Goal: Task Accomplishment & Management: Manage account settings

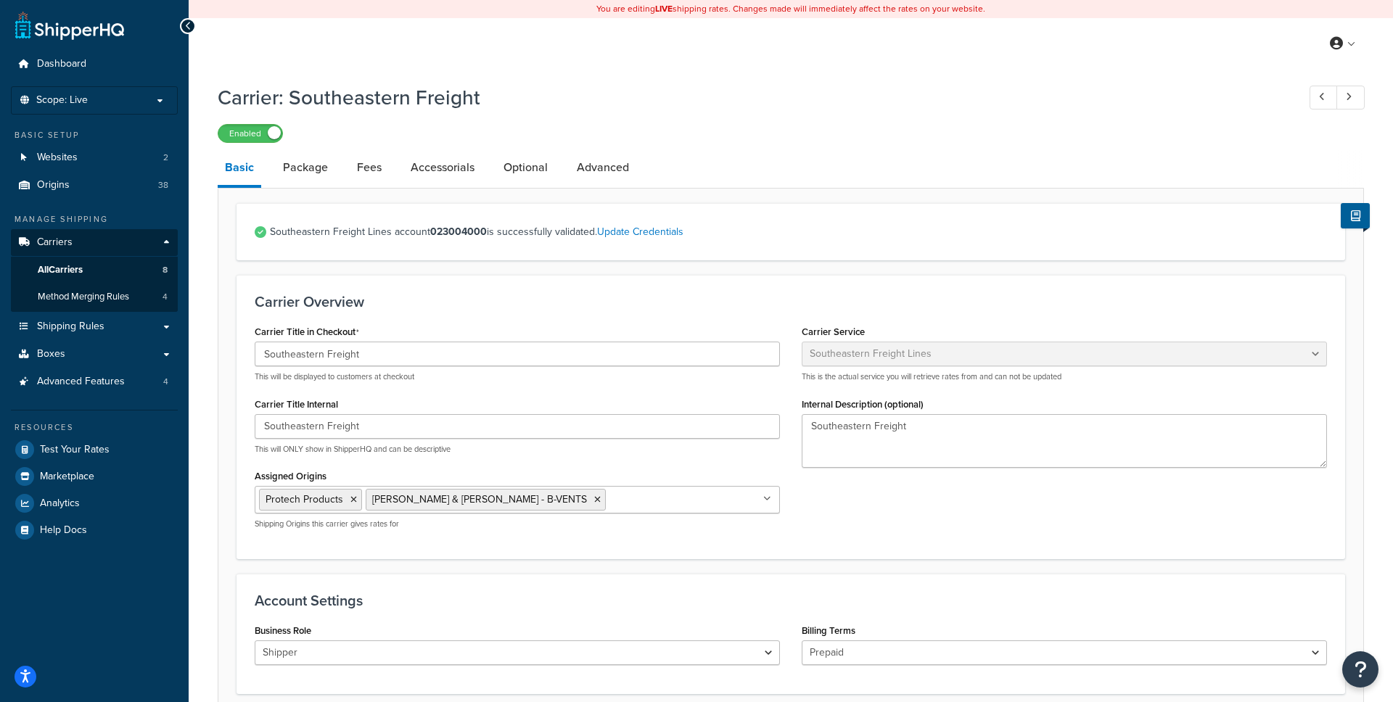
select select "seflFreight"
click at [601, 176] on link "Advanced" at bounding box center [603, 167] width 67 height 35
select select "false"
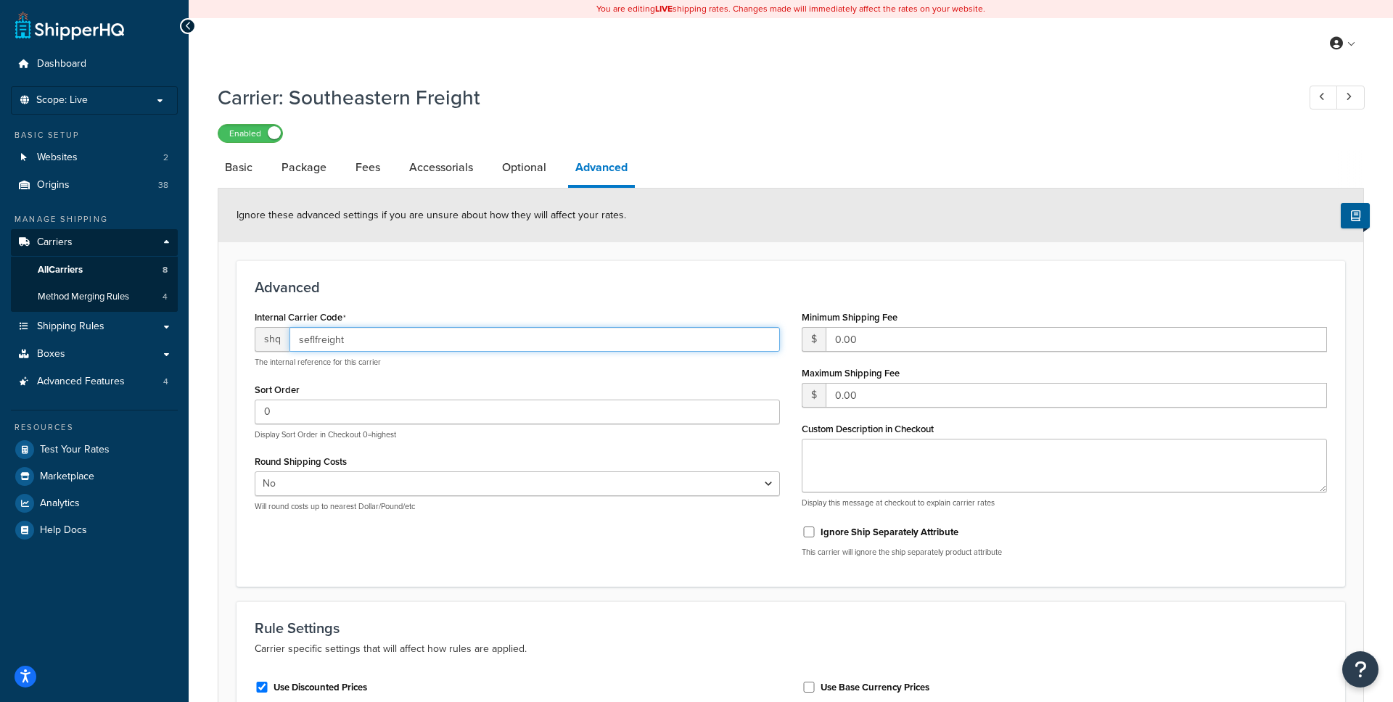
drag, startPoint x: 379, startPoint y: 350, endPoint x: 284, endPoint y: 341, distance: 95.5
click at [284, 341] on div "shq seflfreight" at bounding box center [517, 339] width 525 height 25
click at [440, 313] on div "Internal Carrier Code shq seflfreight The internal reference for this carrier" at bounding box center [517, 337] width 525 height 61
select select "seflFreight"
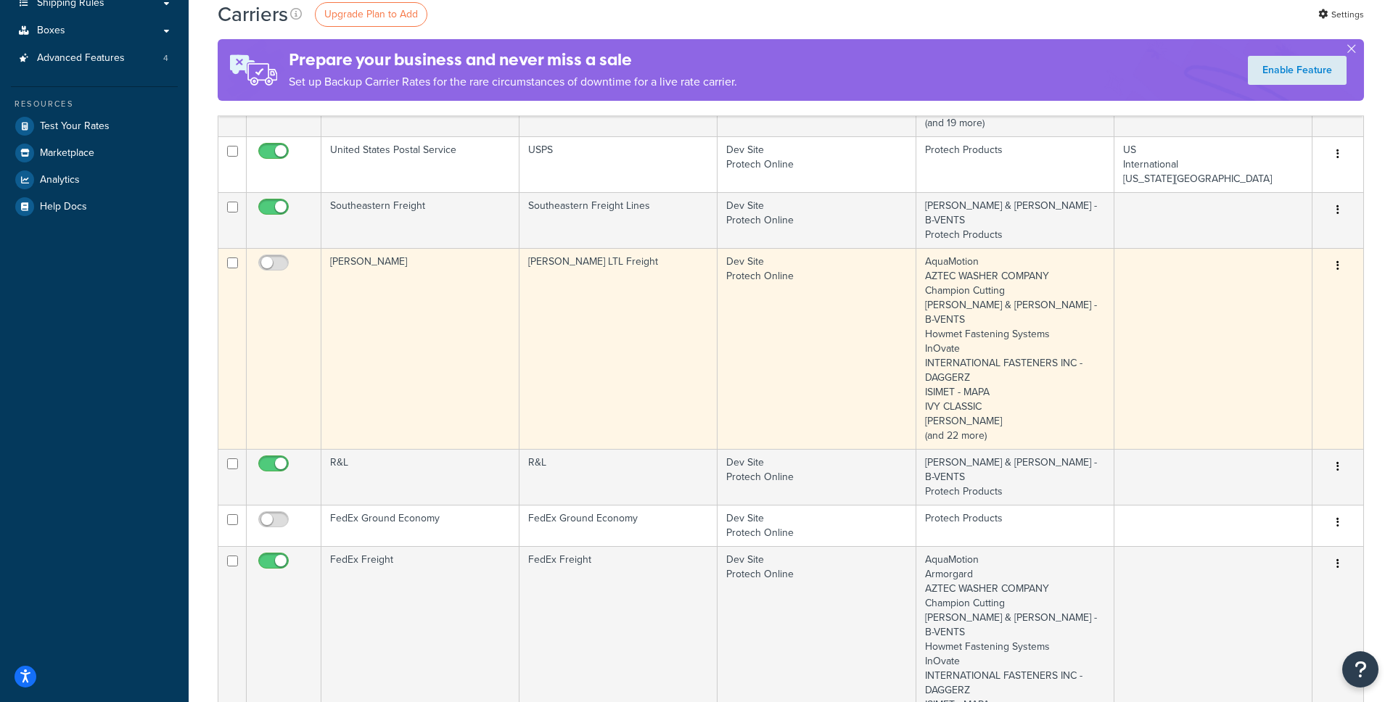
scroll to position [318, 0]
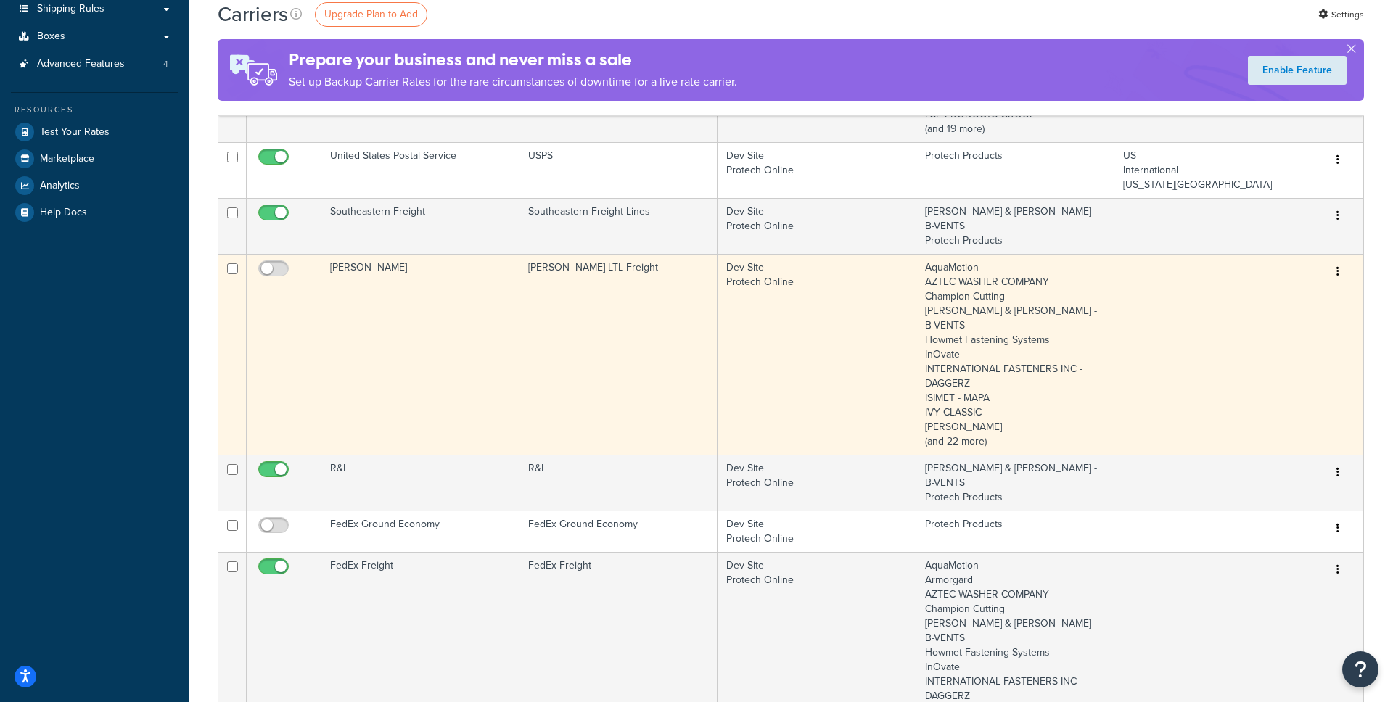
click at [1340, 260] on button "button" at bounding box center [1338, 271] width 20 height 23
click at [1286, 270] on link "Edit" at bounding box center [1279, 272] width 115 height 30
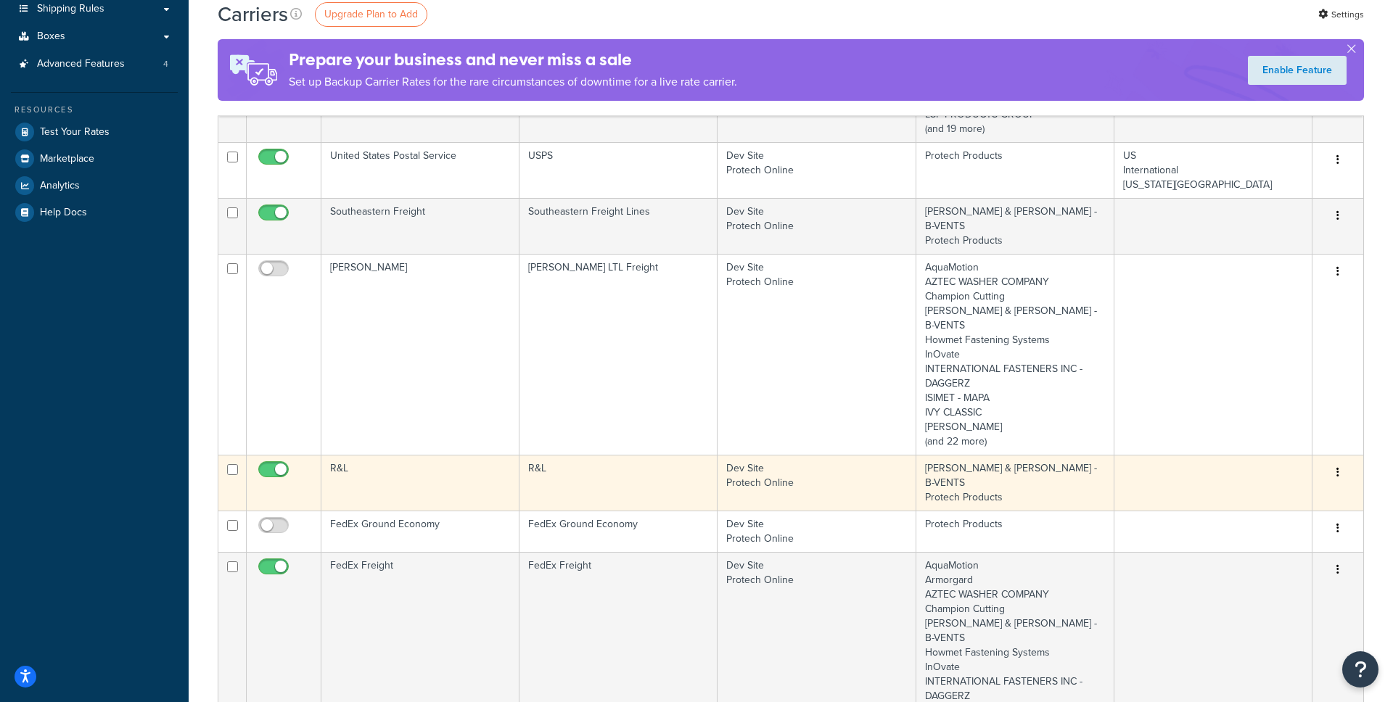
click at [1341, 461] on button "button" at bounding box center [1338, 472] width 20 height 23
click at [1315, 450] on link "Edit" at bounding box center [1279, 458] width 115 height 30
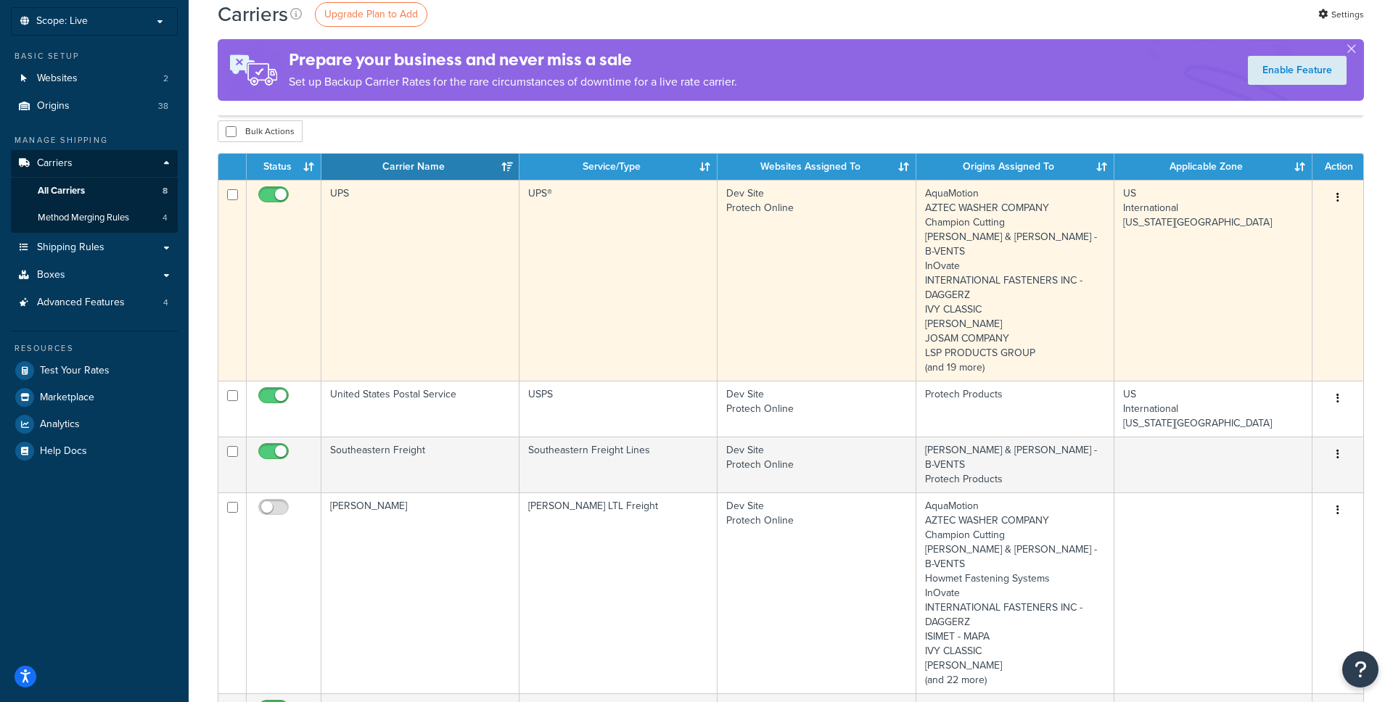
scroll to position [78, 0]
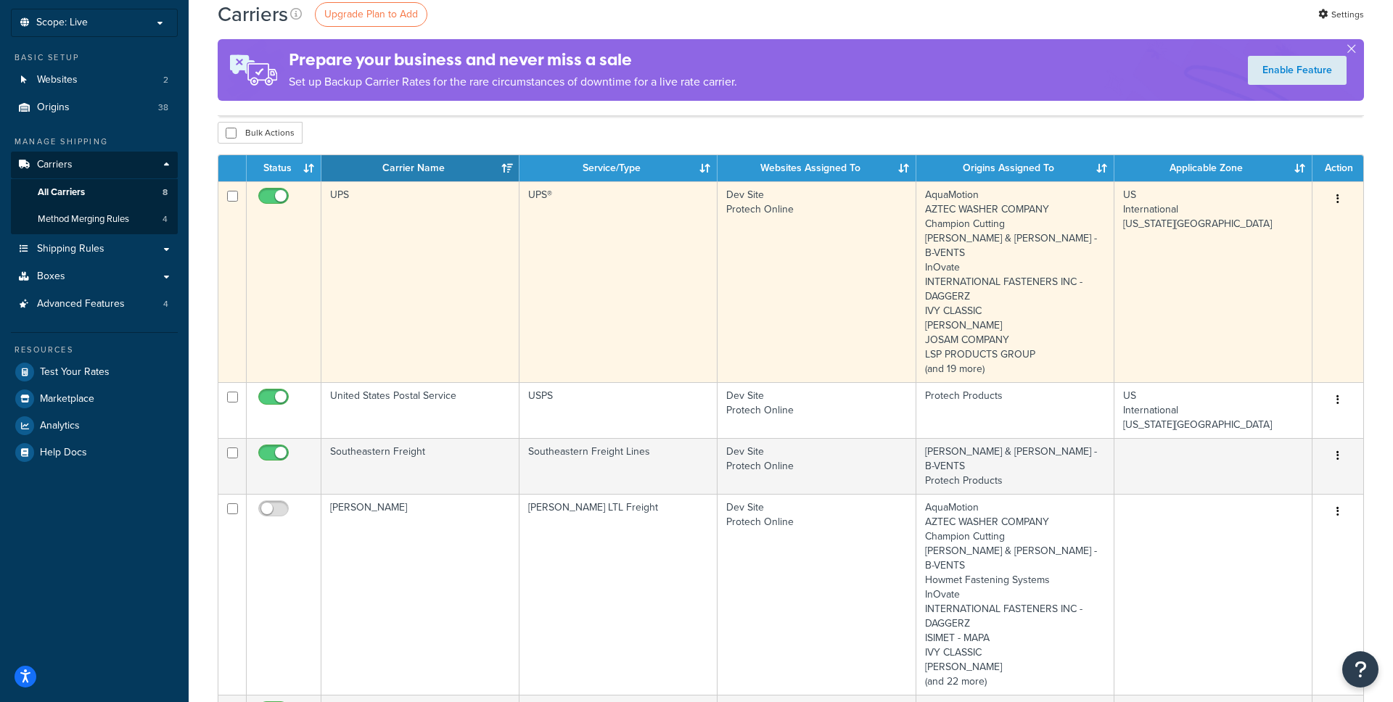
click at [1337, 198] on icon "button" at bounding box center [1337, 199] width 3 height 10
click at [1301, 224] on link "Edit" at bounding box center [1279, 228] width 115 height 30
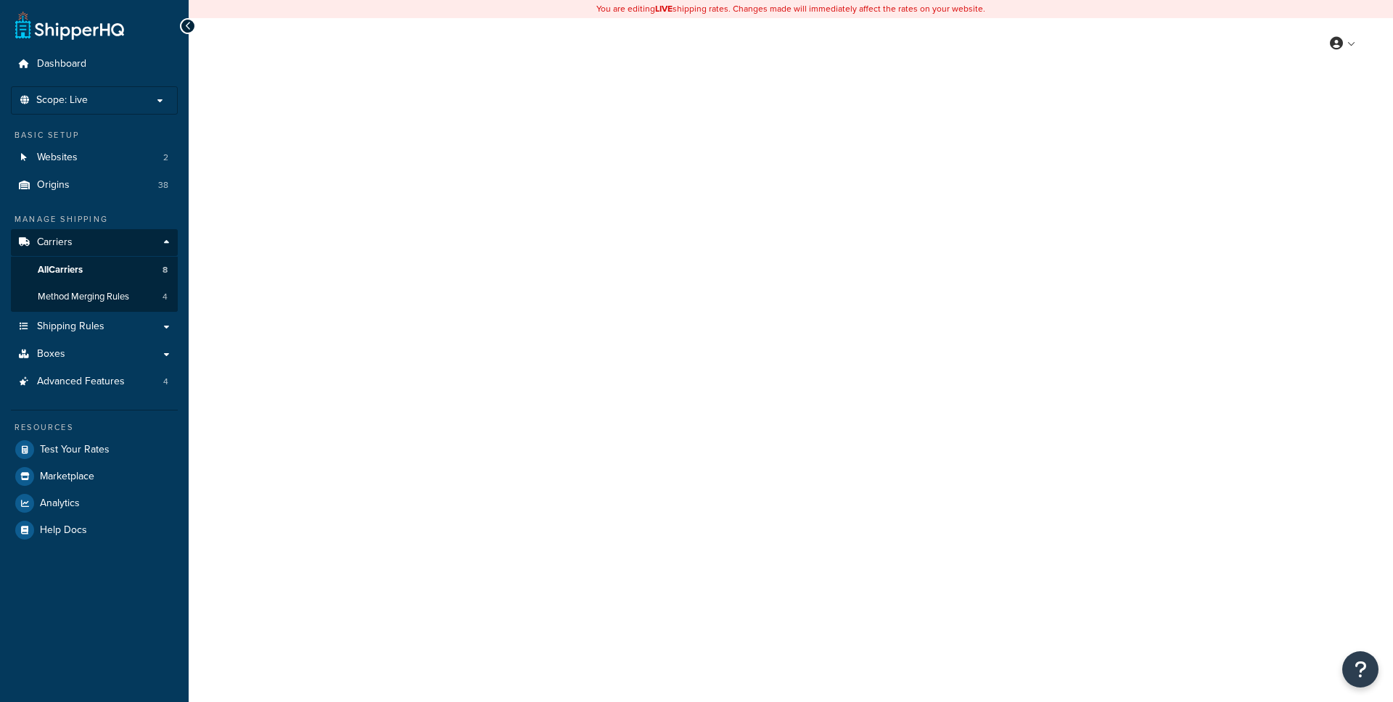
select select "saiaFreight"
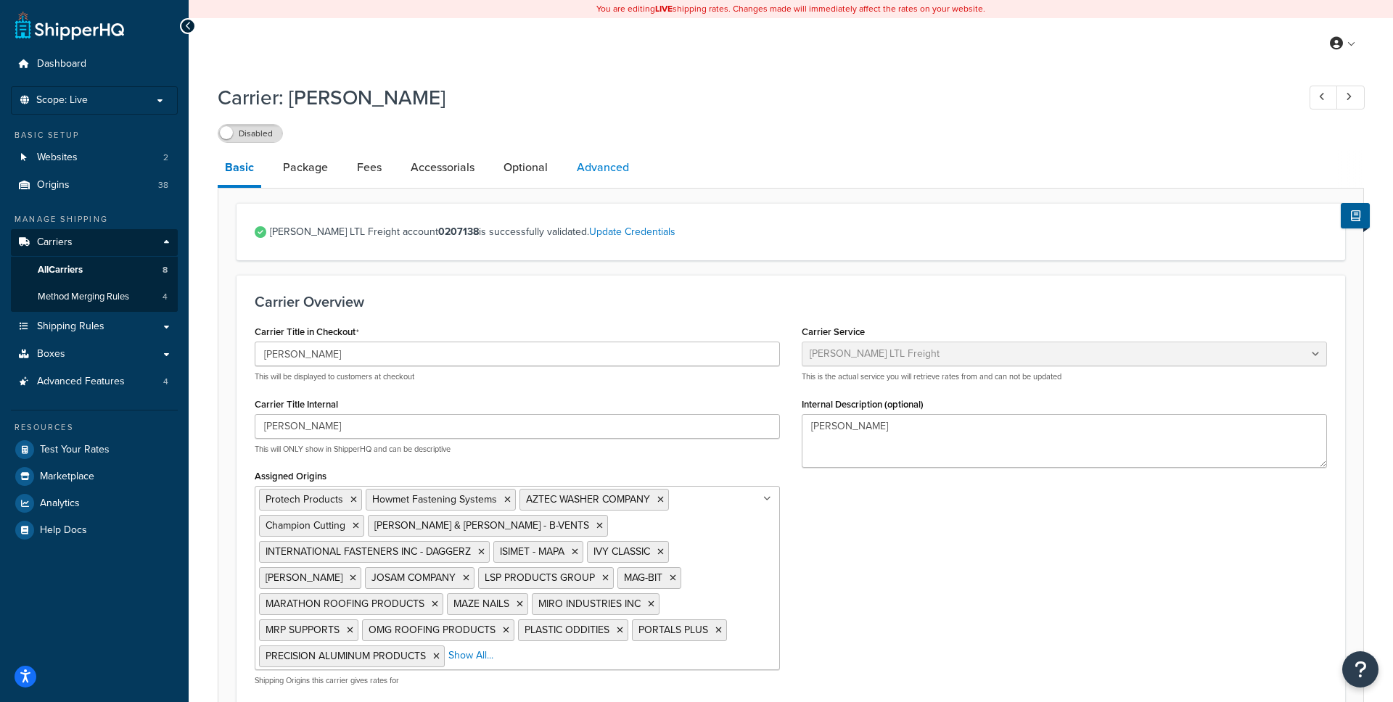
click at [607, 163] on link "Advanced" at bounding box center [603, 167] width 67 height 35
select select "false"
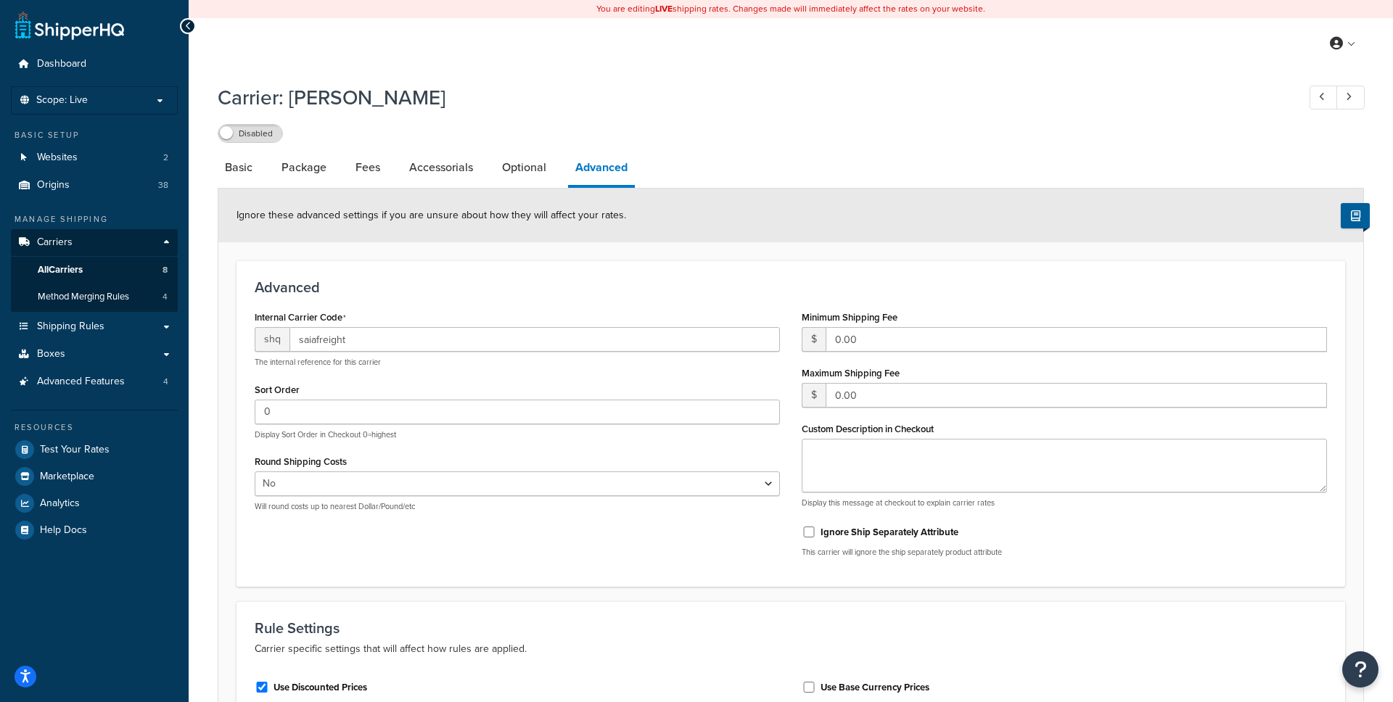
select select "saiaFreight"
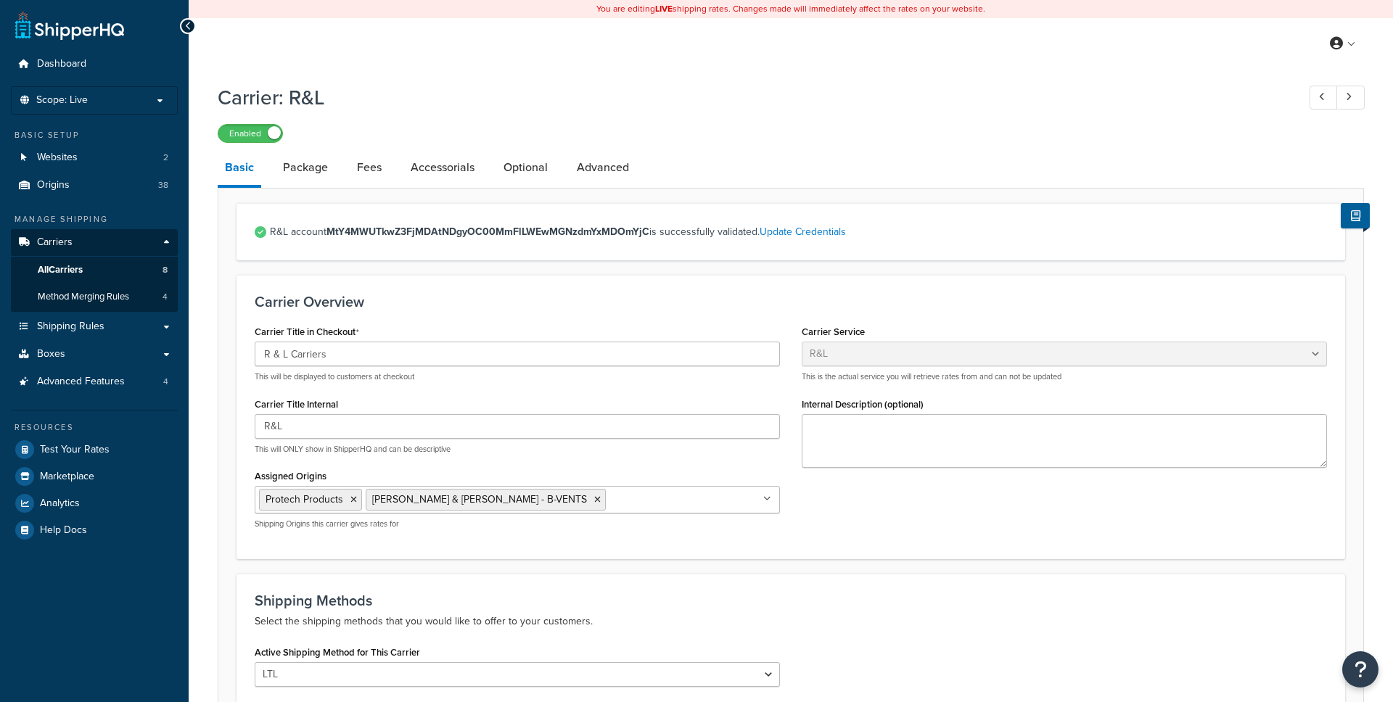
select select "rlFreight"
click at [621, 178] on link "Advanced" at bounding box center [603, 167] width 67 height 35
select select "false"
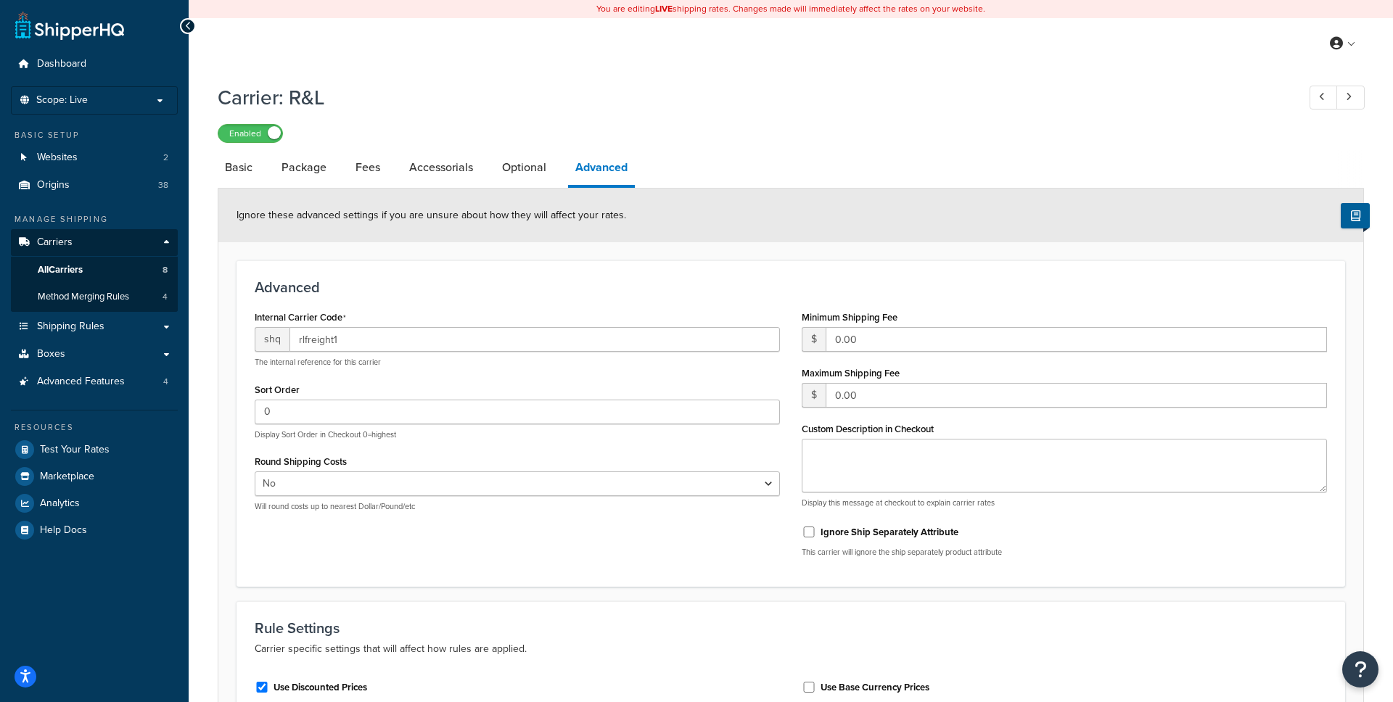
select select "rlFreight"
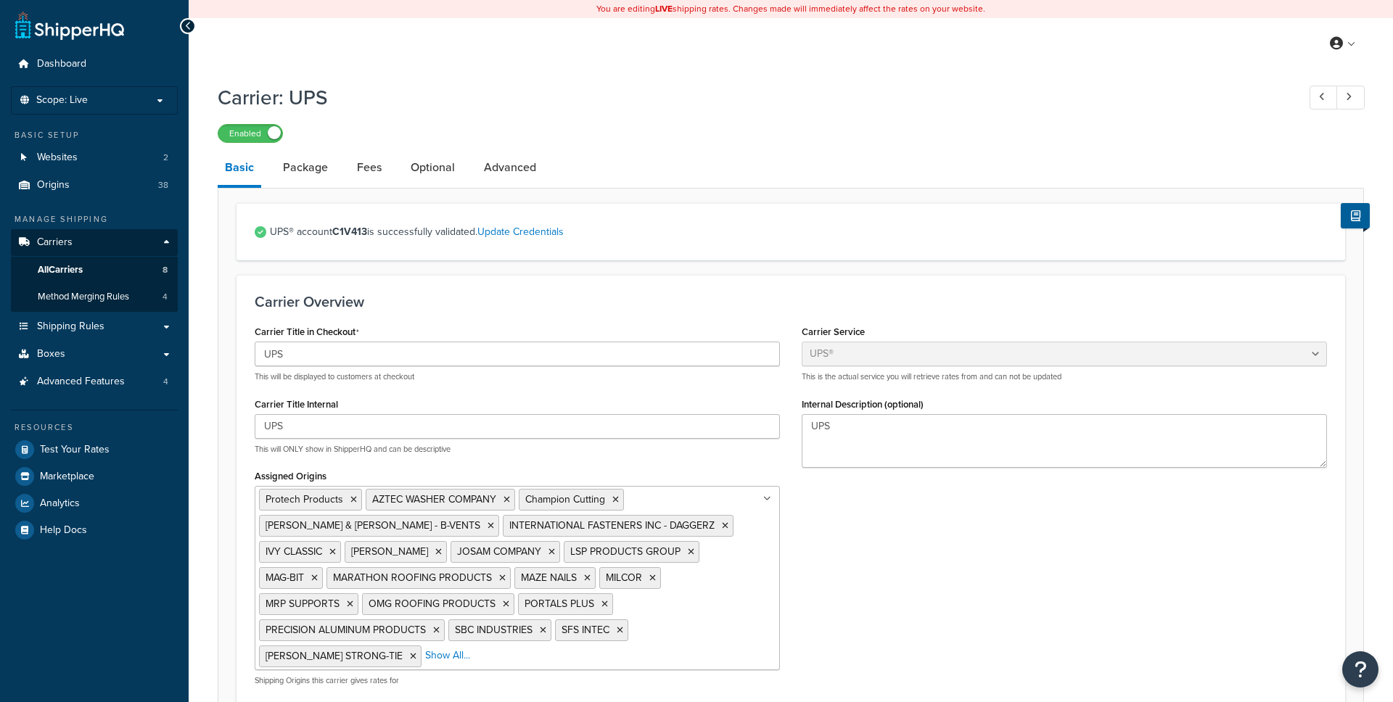
select select "ups"
click at [518, 156] on link "Advanced" at bounding box center [510, 167] width 67 height 35
select select "false"
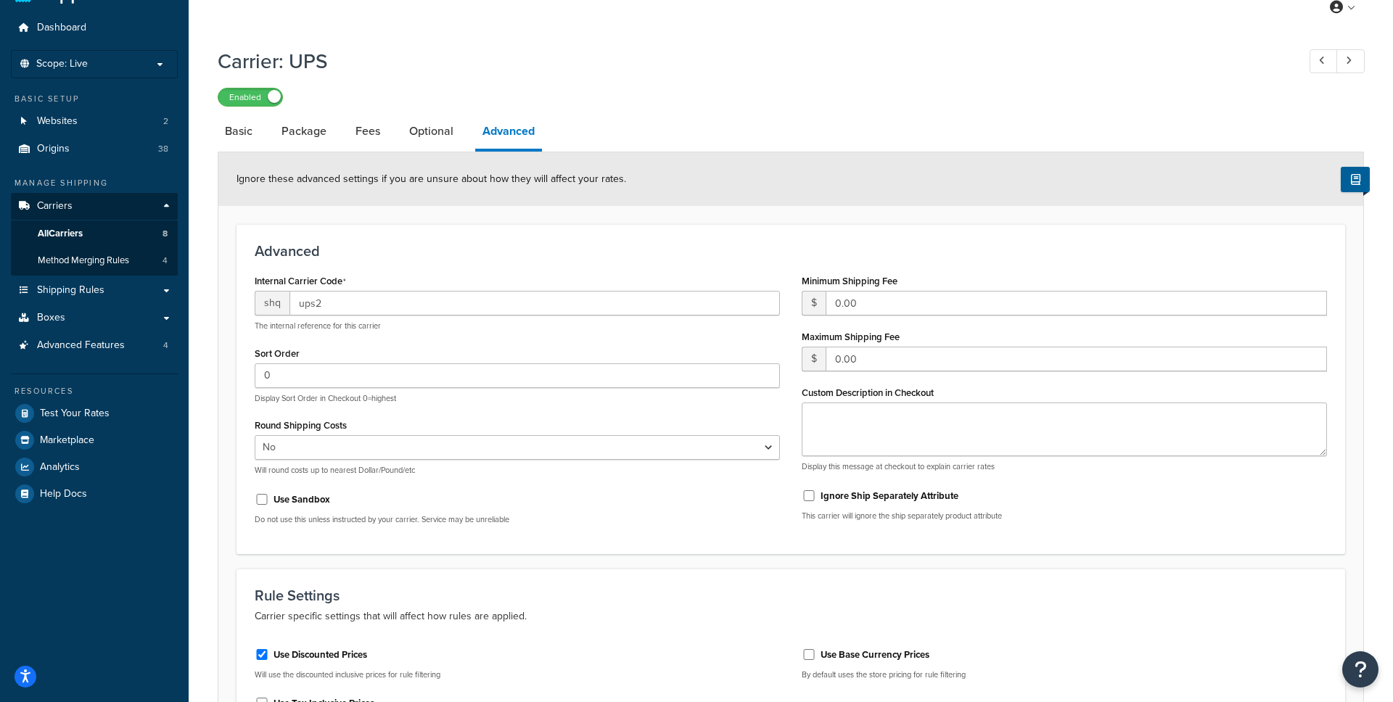
scroll to position [18, 0]
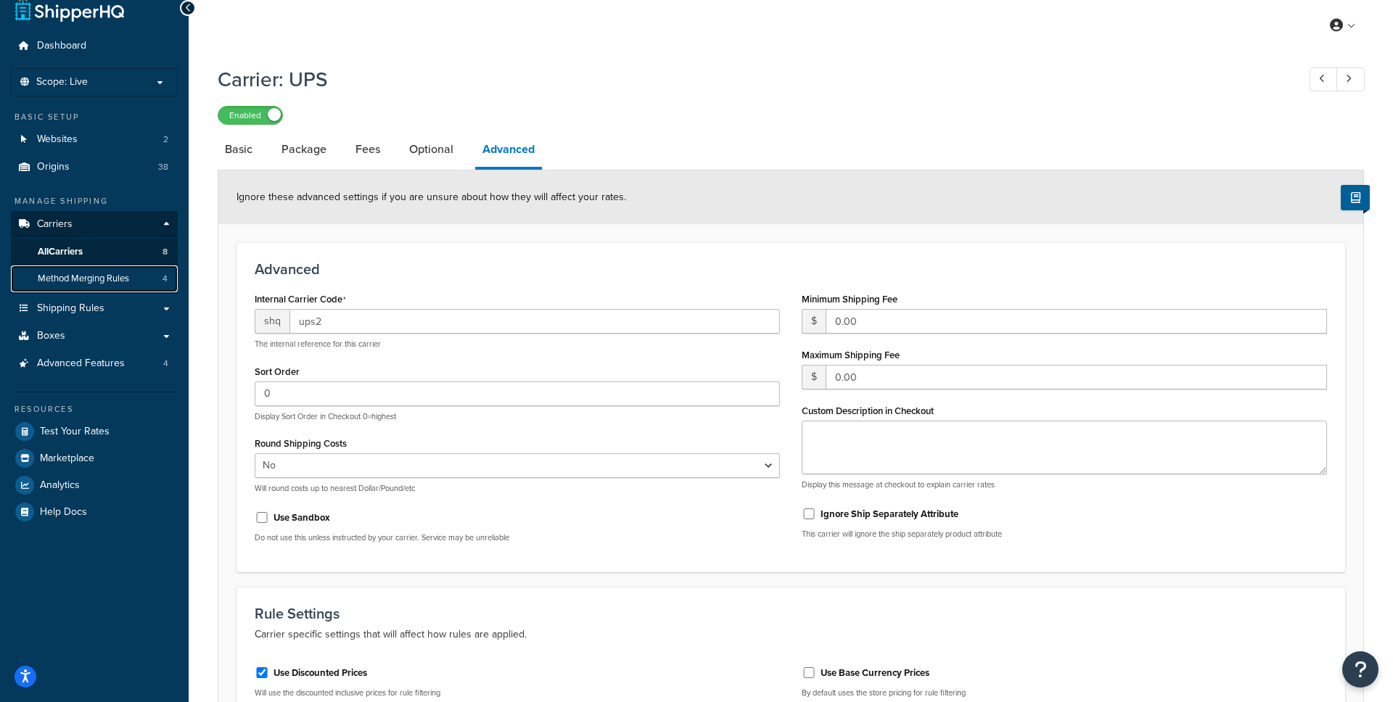
click at [112, 276] on span "Method Merging Rules" at bounding box center [83, 279] width 91 height 12
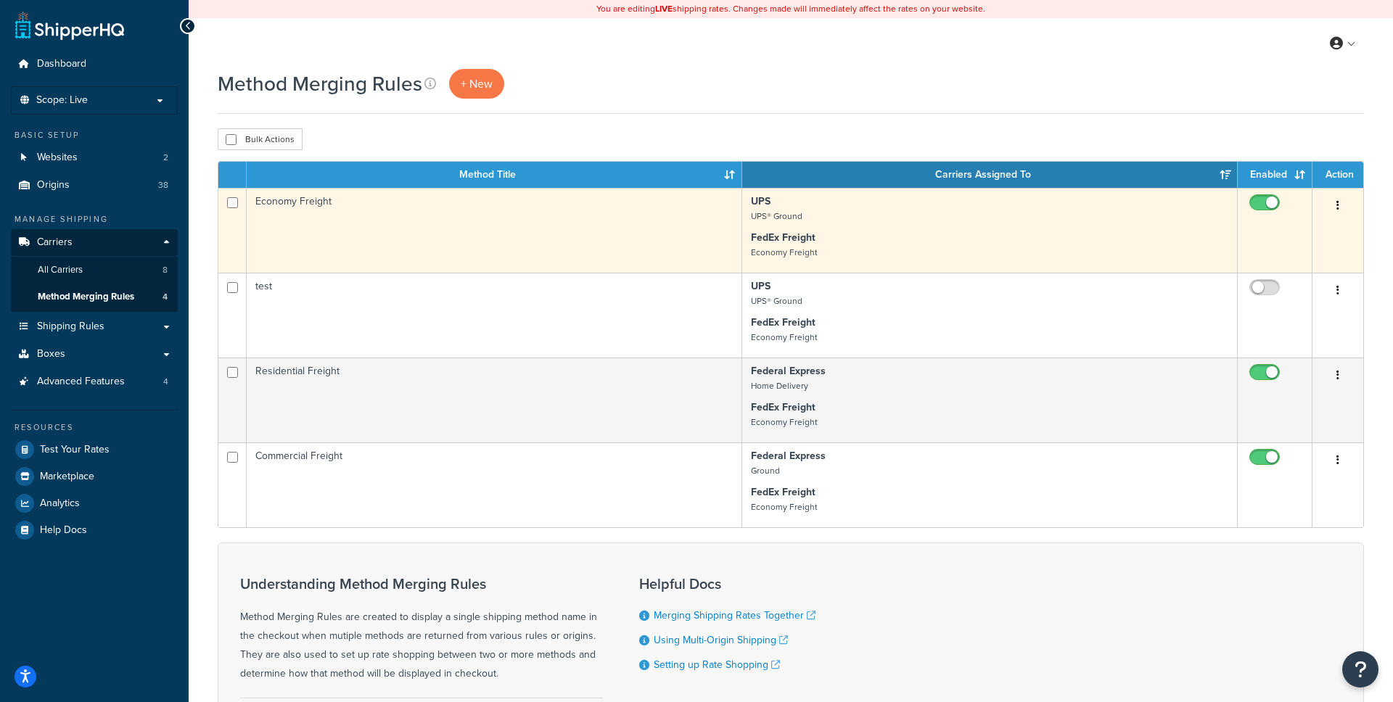
click at [1342, 206] on button "button" at bounding box center [1338, 205] width 20 height 23
click at [1301, 226] on link "Edit" at bounding box center [1279, 235] width 115 height 30
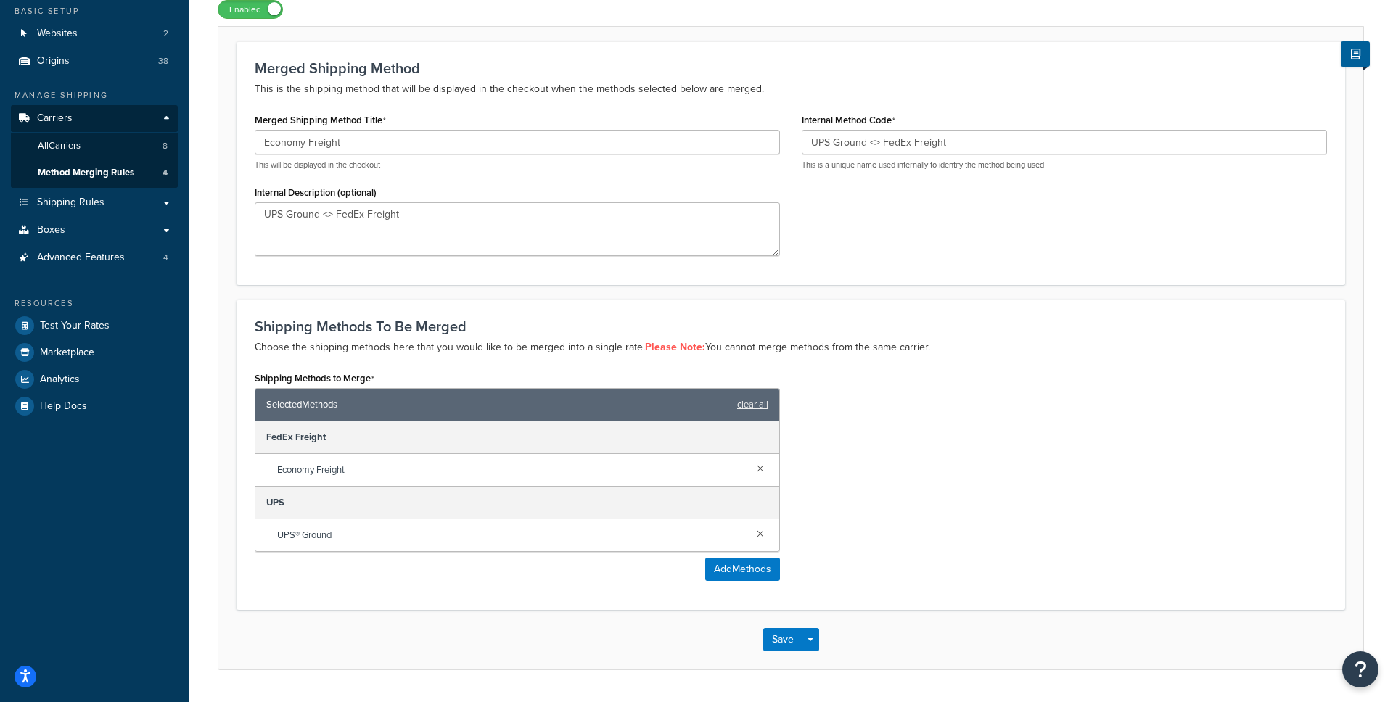
scroll to position [165, 0]
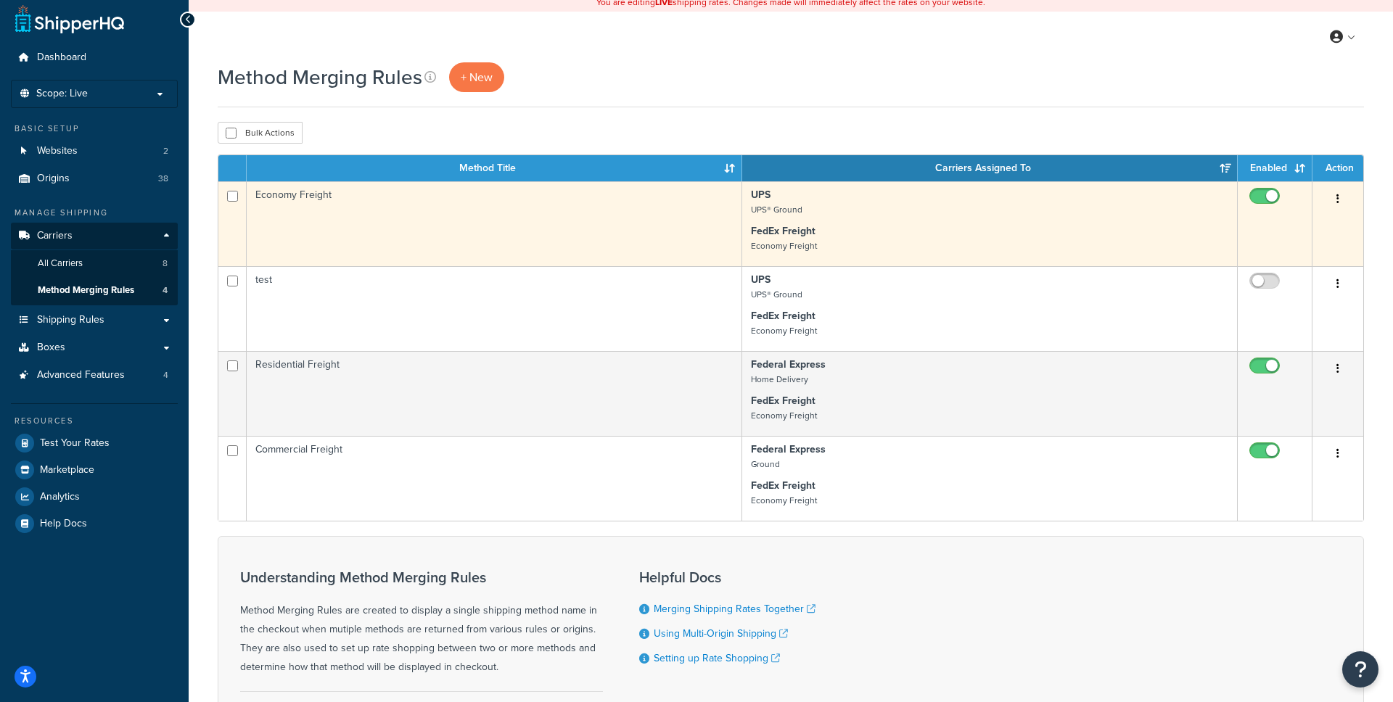
scroll to position [9, 0]
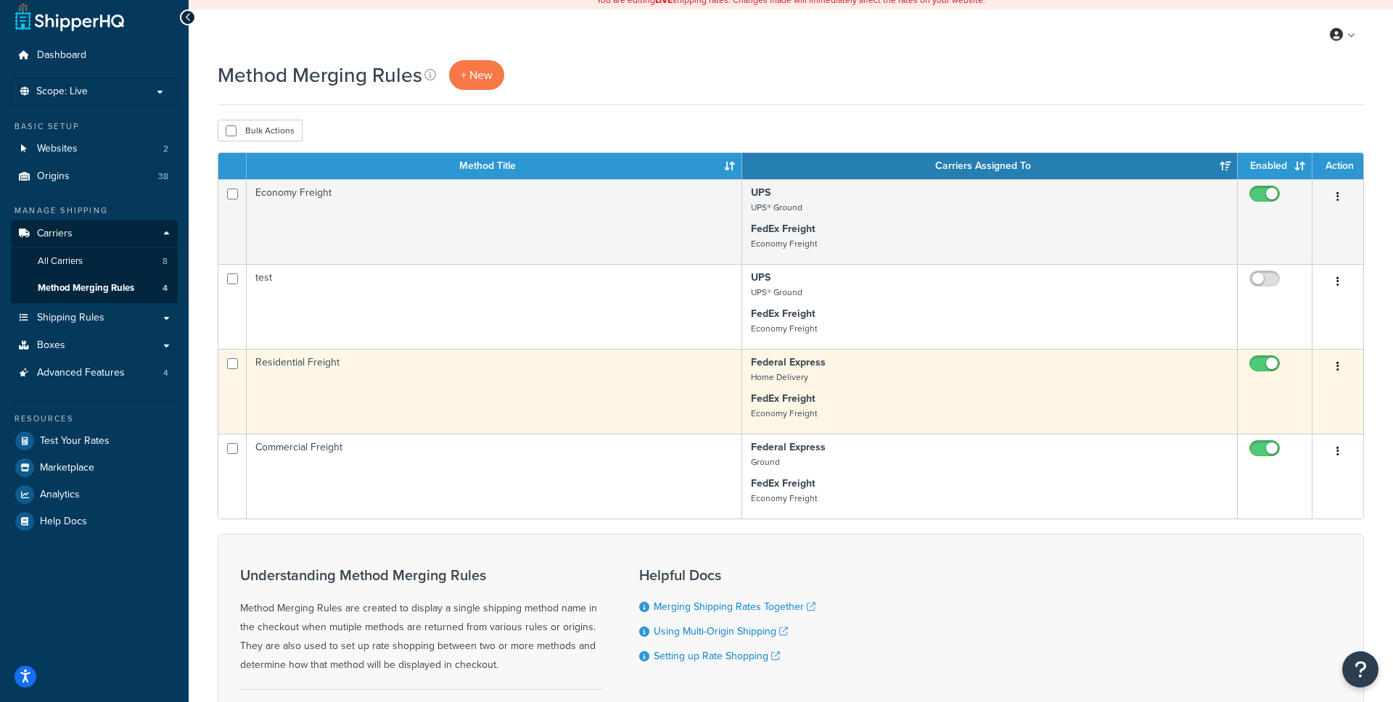
click at [1328, 365] on button "button" at bounding box center [1338, 367] width 20 height 23
click at [1307, 386] on link "Edit" at bounding box center [1279, 396] width 115 height 30
